Goal: Transaction & Acquisition: Download file/media

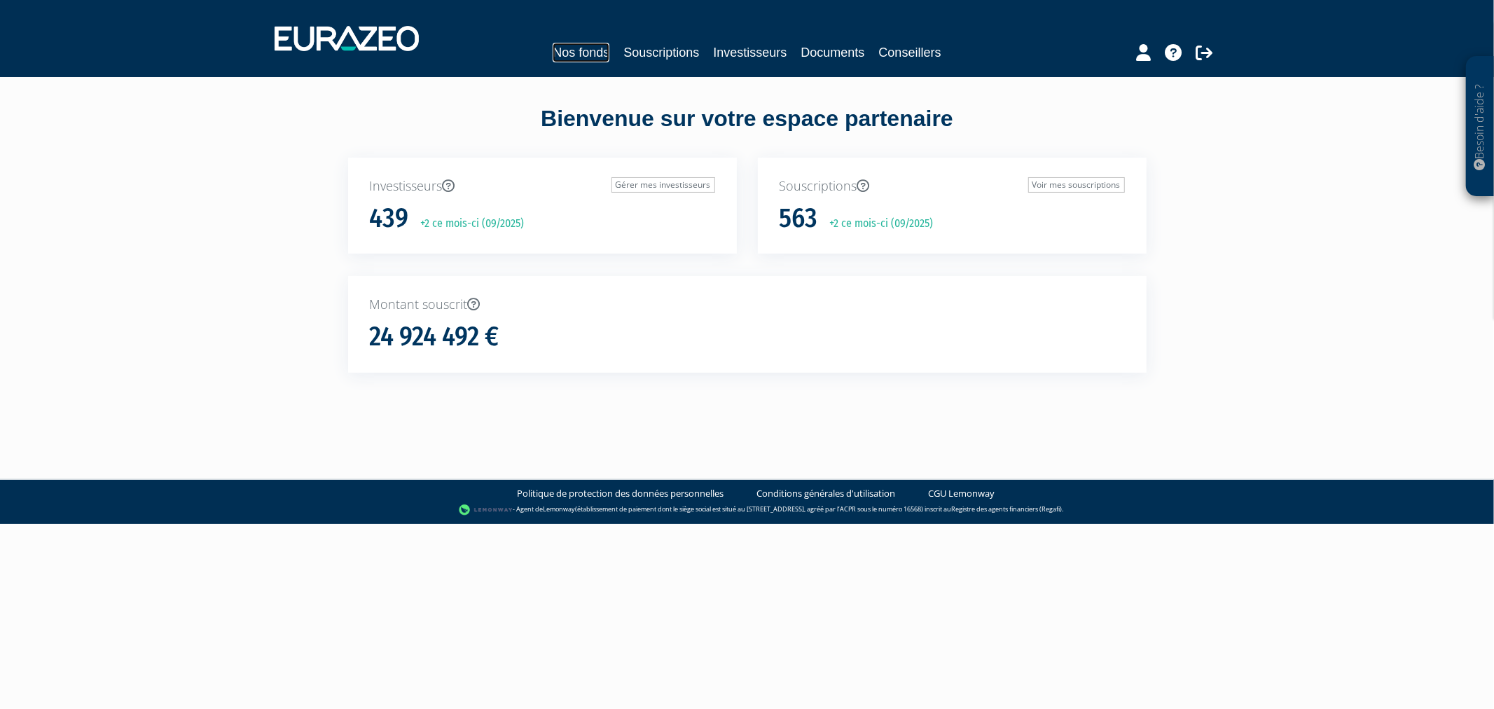
click at [572, 50] on link "Nos fonds" at bounding box center [581, 53] width 57 height 20
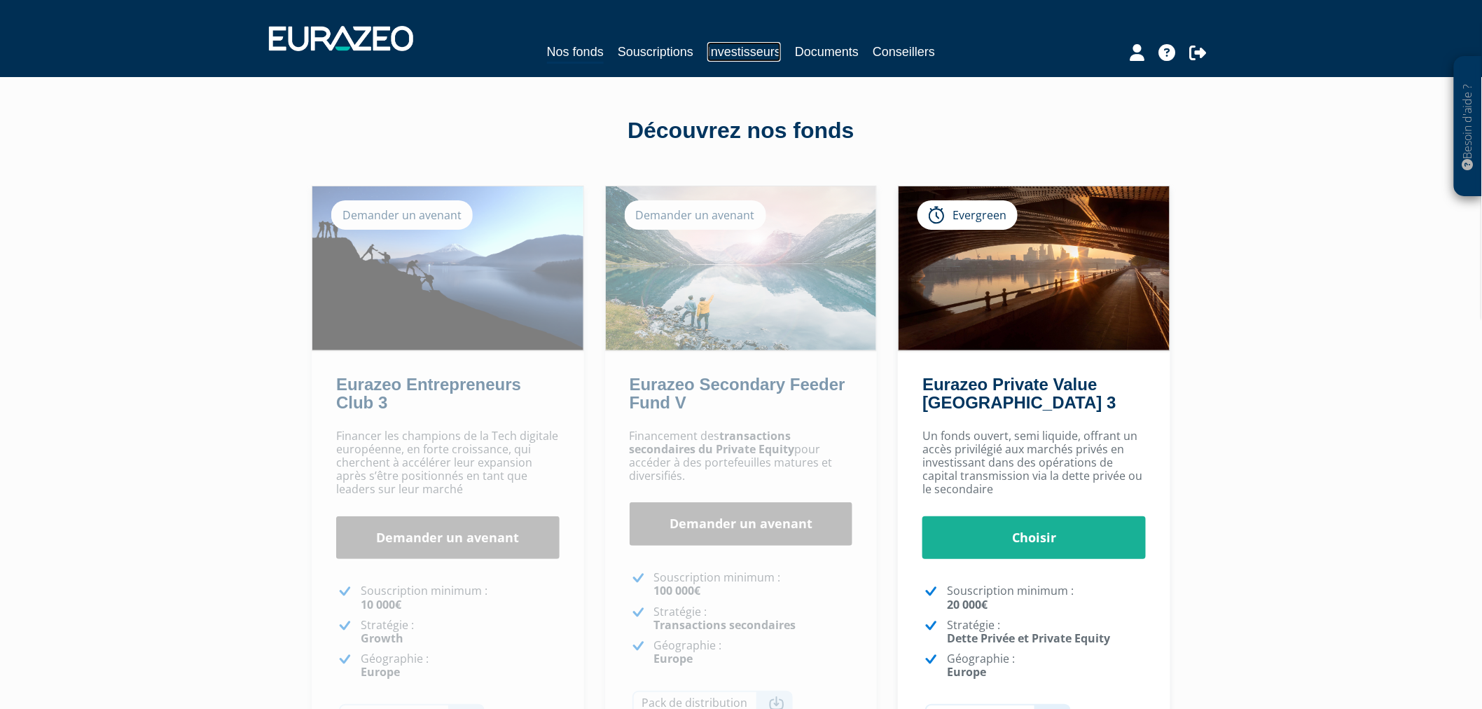
click at [741, 53] on link "Investisseurs" at bounding box center [745, 52] width 74 height 20
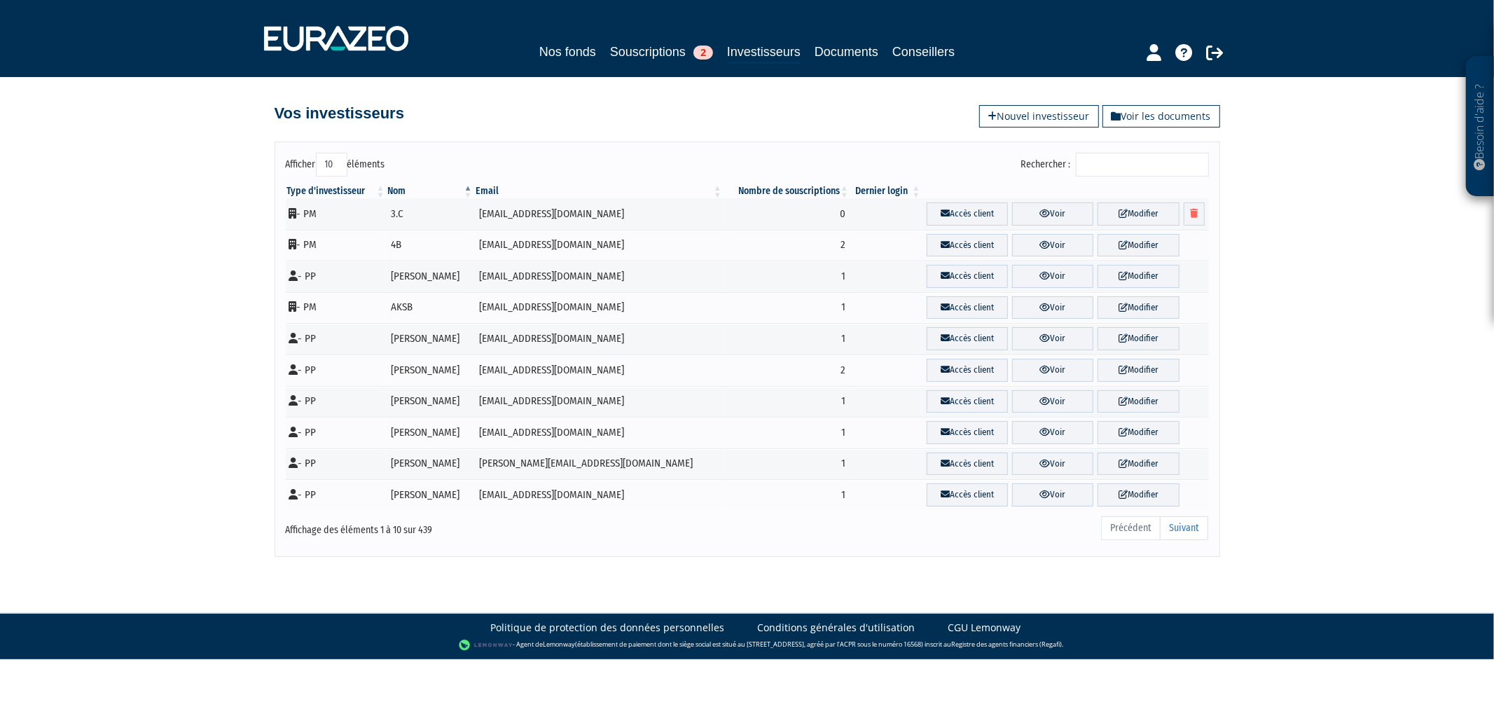
click at [1107, 164] on input "Rechercher :" at bounding box center [1142, 165] width 133 height 24
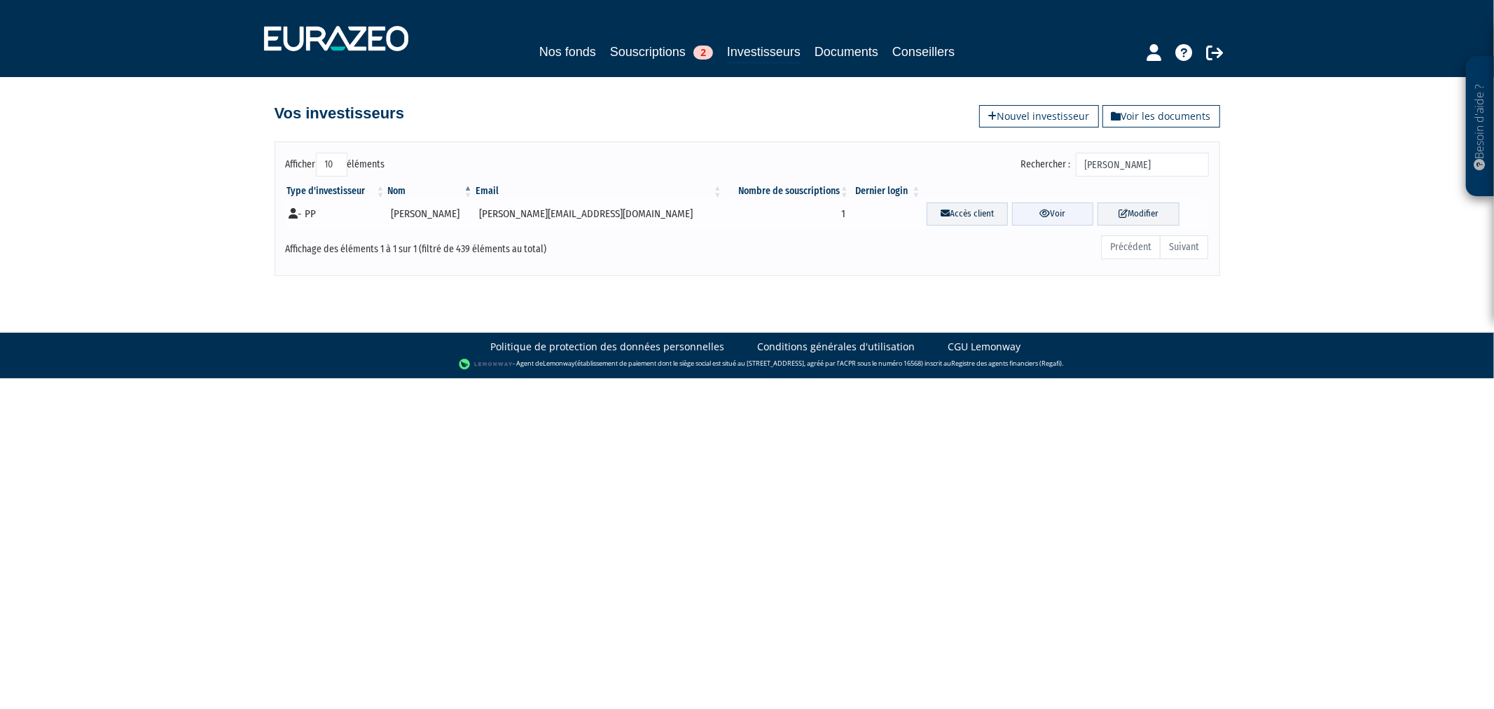
type input "[PERSON_NAME]"
click at [1054, 214] on link "Voir" at bounding box center [1052, 213] width 81 height 23
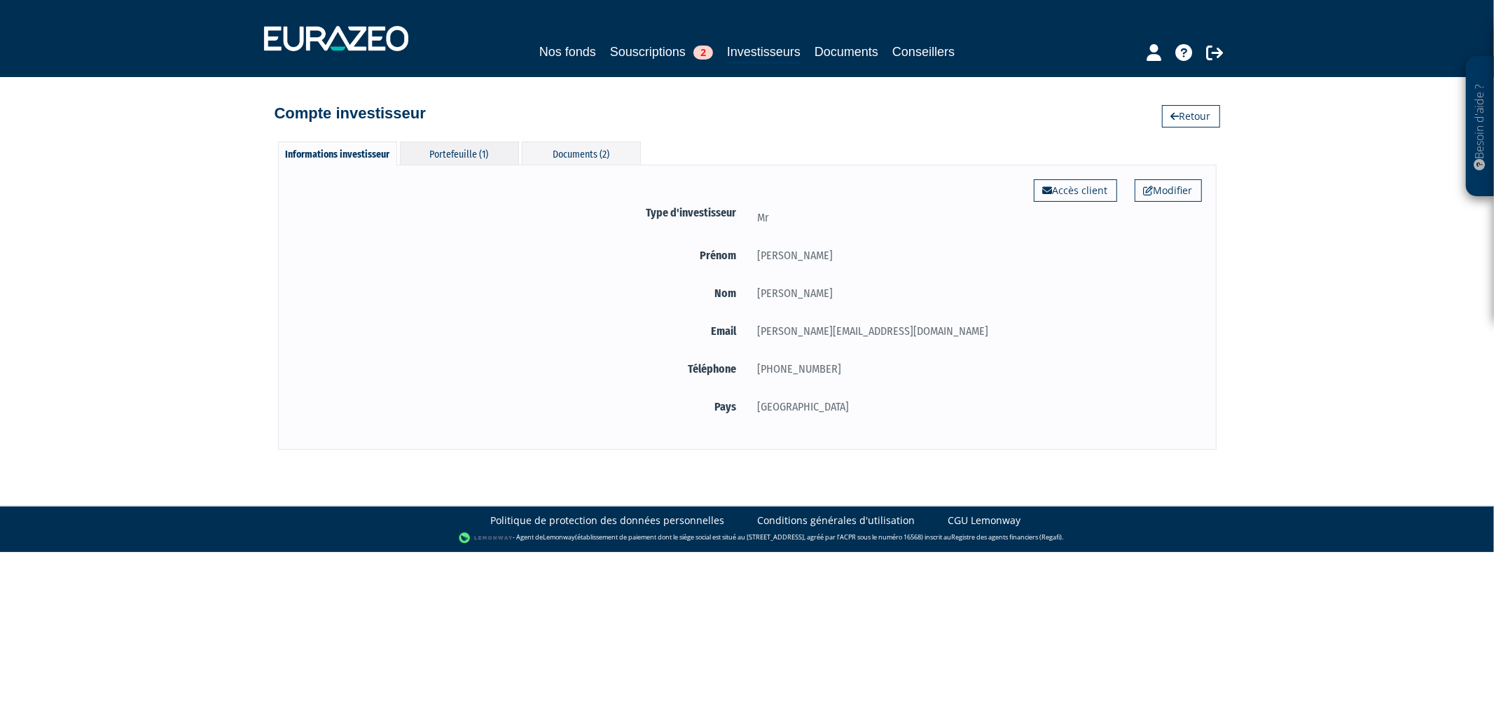
click at [445, 154] on div "Portefeuille (1)" at bounding box center [459, 153] width 119 height 23
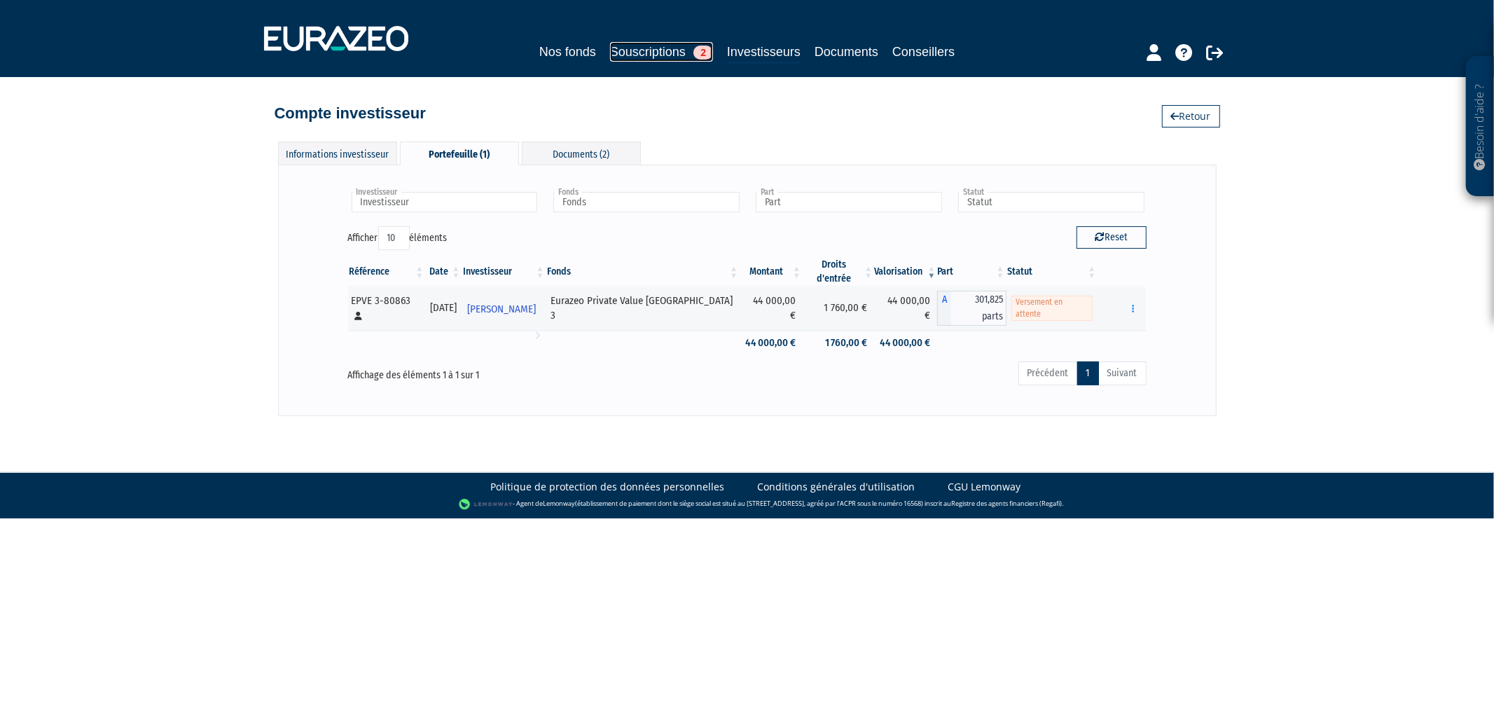
click at [636, 50] on link "Souscriptions 2" at bounding box center [661, 52] width 103 height 20
click at [590, 156] on div "Documents (2)" at bounding box center [581, 153] width 119 height 23
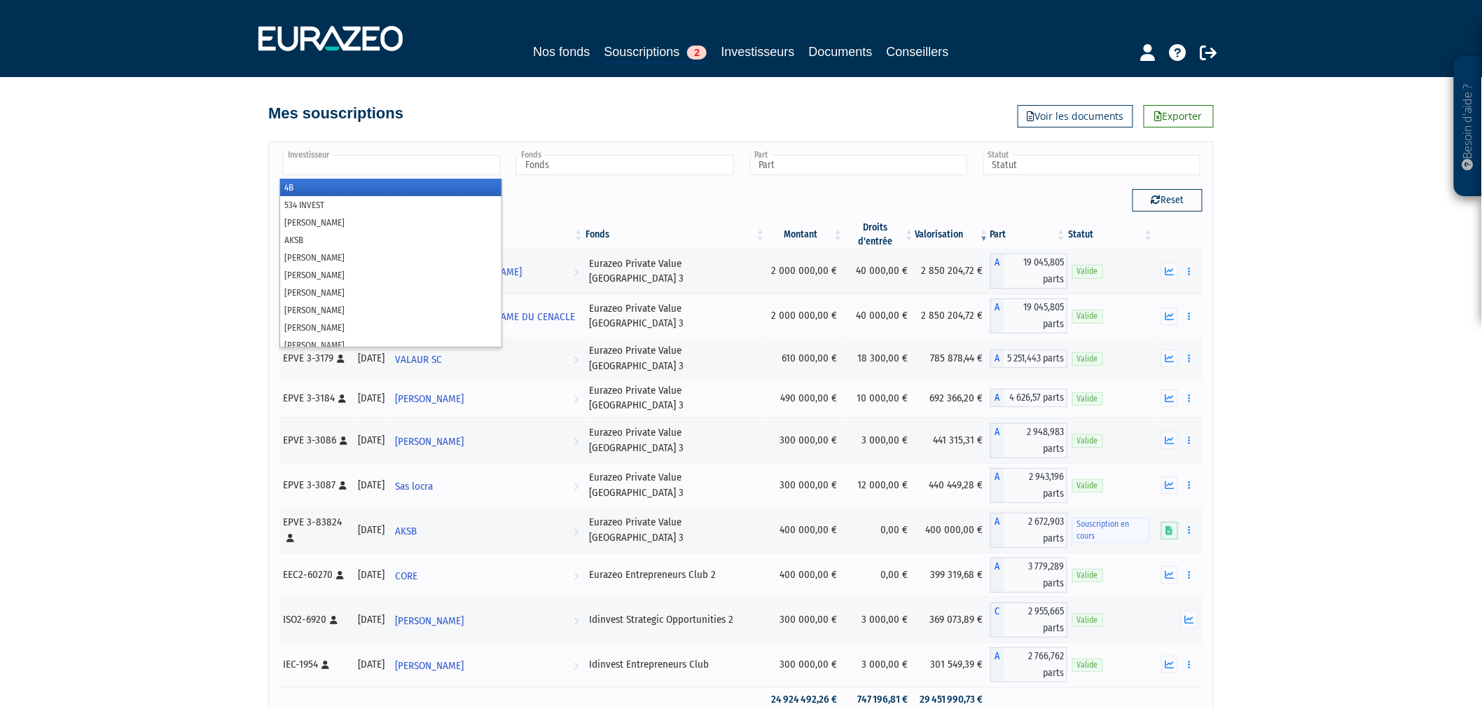
click at [425, 175] on li at bounding box center [391, 166] width 217 height 22
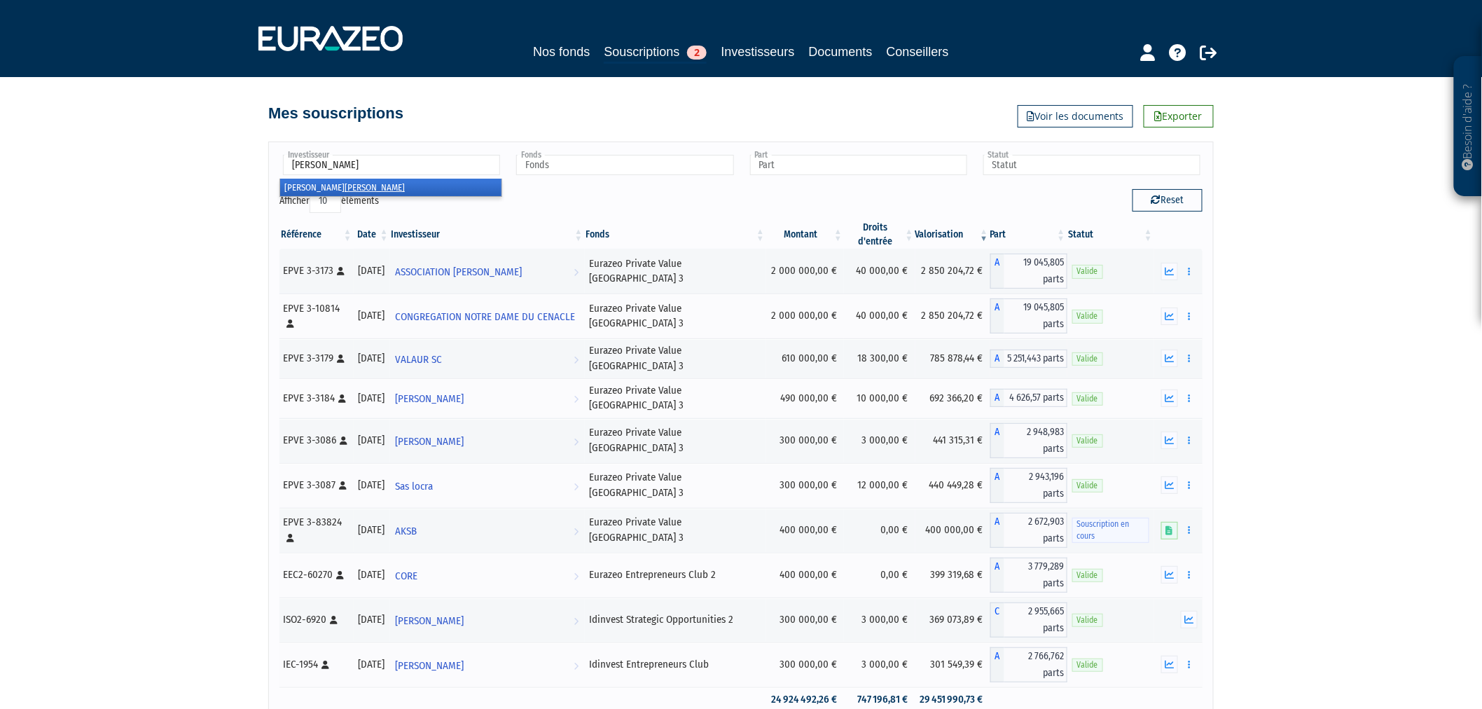
type input "[PERSON_NAME]"
click at [464, 191] on li "Martin FAYARD" at bounding box center [390, 188] width 221 height 18
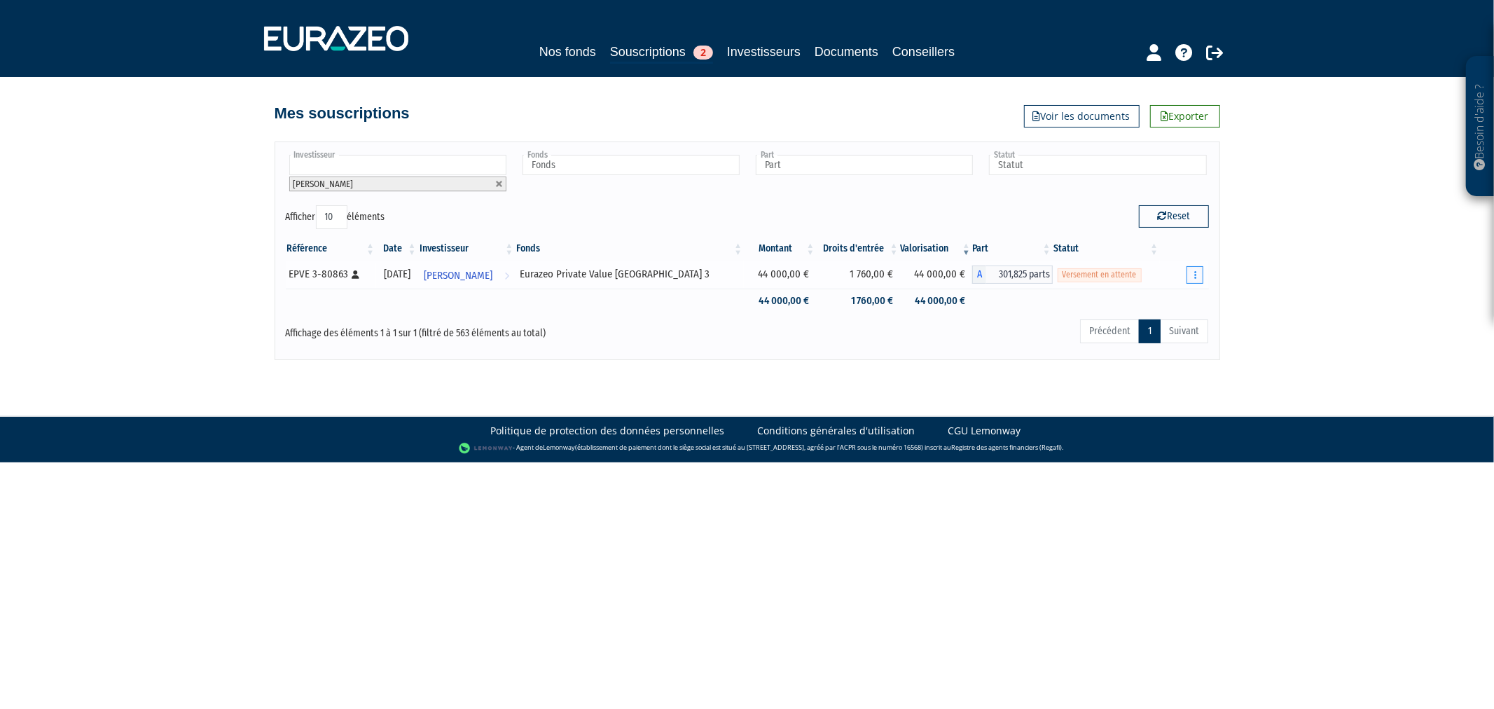
click at [1201, 274] on button "button" at bounding box center [1195, 275] width 17 height 18
click at [1154, 302] on link "Documents" at bounding box center [1147, 300] width 104 height 23
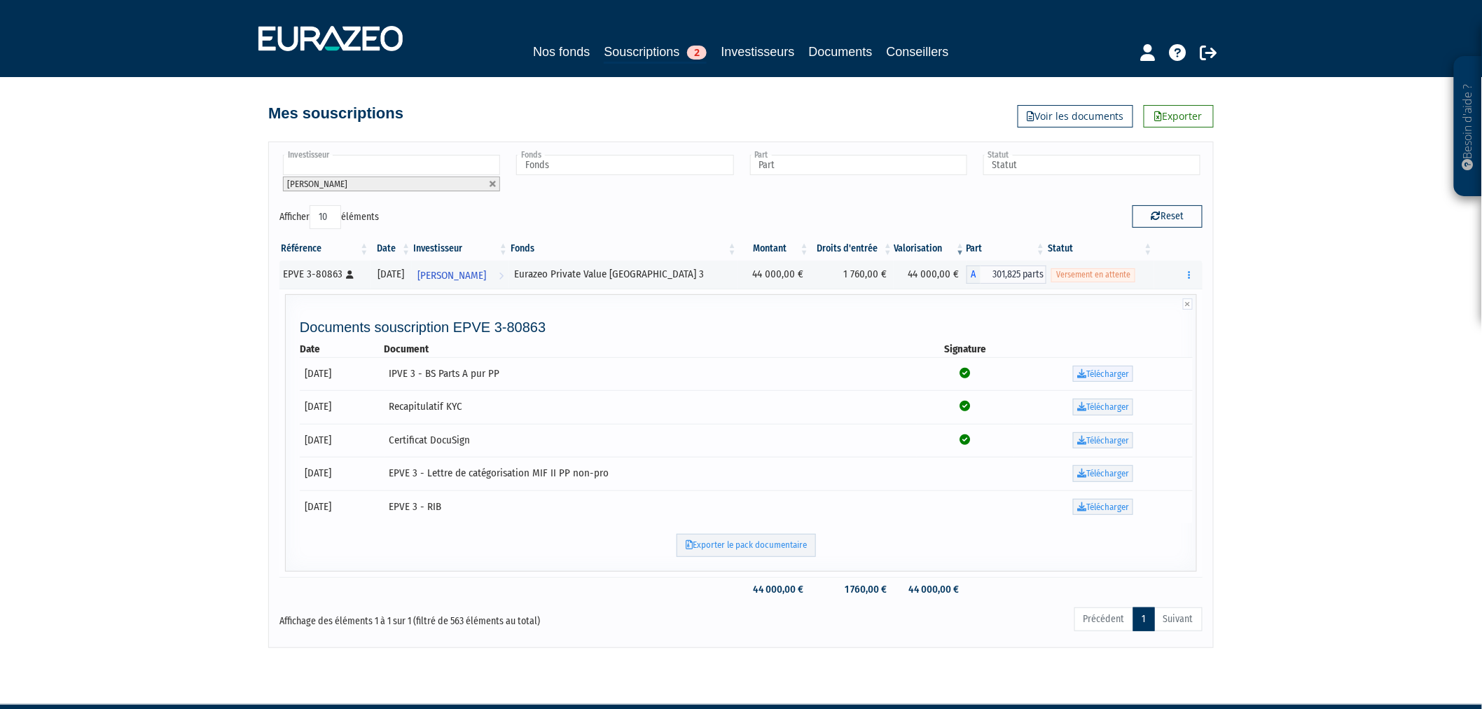
click at [1109, 369] on link "Télécharger" at bounding box center [1103, 374] width 60 height 17
click at [1094, 410] on link "Télécharger" at bounding box center [1103, 407] width 60 height 17
click at [1118, 408] on link "Télécharger" at bounding box center [1103, 407] width 60 height 17
